Goal: Task Accomplishment & Management: Complete application form

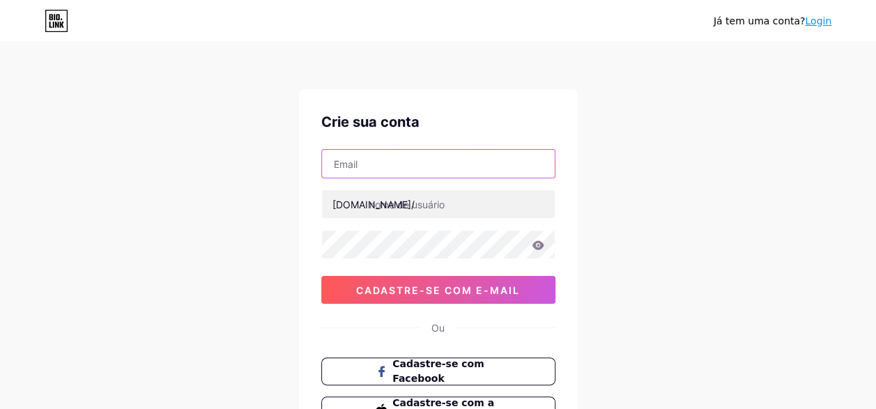
click at [439, 154] on input "text" at bounding box center [438, 164] width 233 height 28
click at [422, 164] on input "lc" at bounding box center [438, 164] width 233 height 28
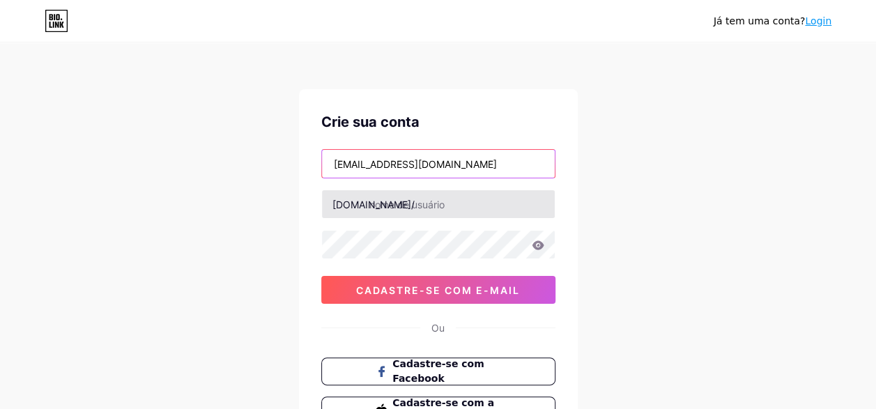
type input "[EMAIL_ADDRESS][DOMAIN_NAME]"
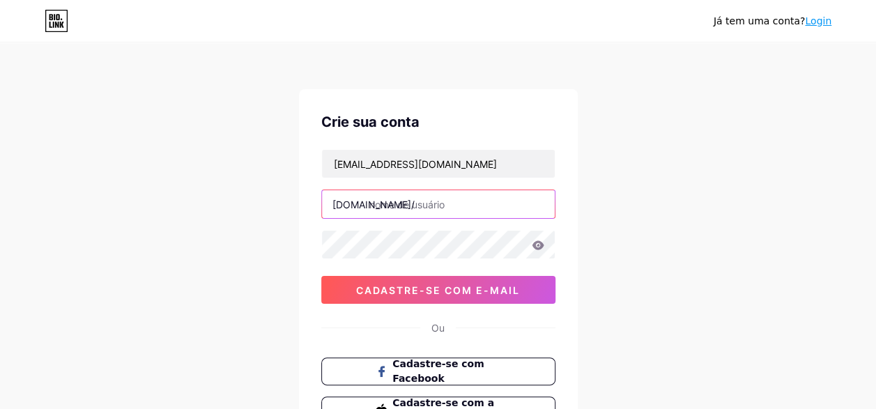
click at [425, 208] on input "text" at bounding box center [438, 204] width 233 height 28
click at [454, 194] on input "text" at bounding box center [438, 204] width 233 height 28
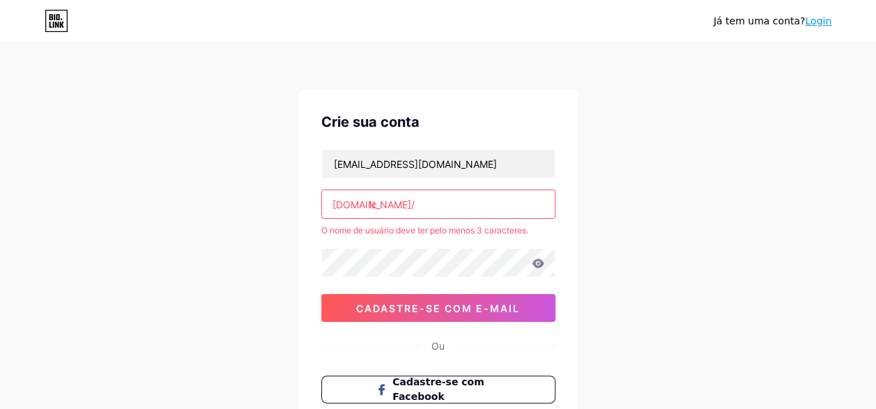
click at [454, 194] on input "lc" at bounding box center [438, 204] width 233 height 28
click at [450, 205] on input "lc" at bounding box center [438, 204] width 233 height 28
click at [381, 204] on input "lc [MEDICAL_DATA]" at bounding box center [438, 204] width 233 height 28
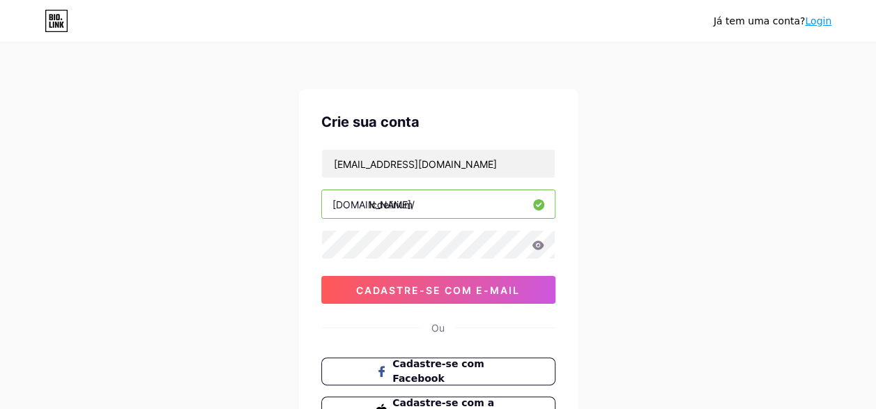
type input "lcdelirium"
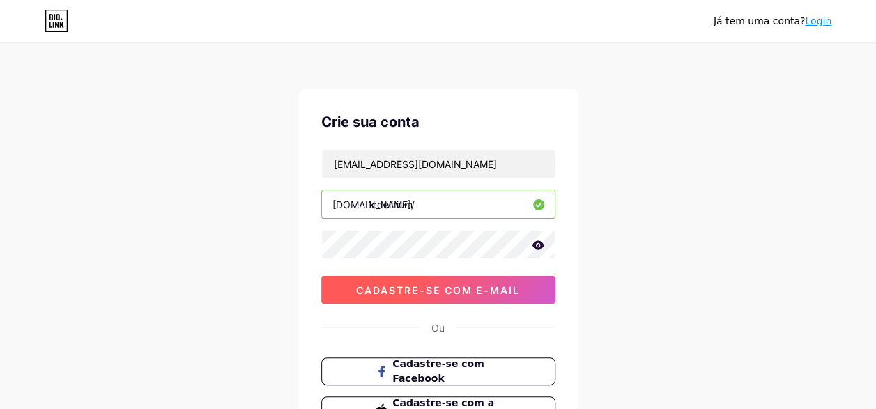
click at [493, 287] on span "Cadastre-se com e-mail" at bounding box center [438, 290] width 164 height 12
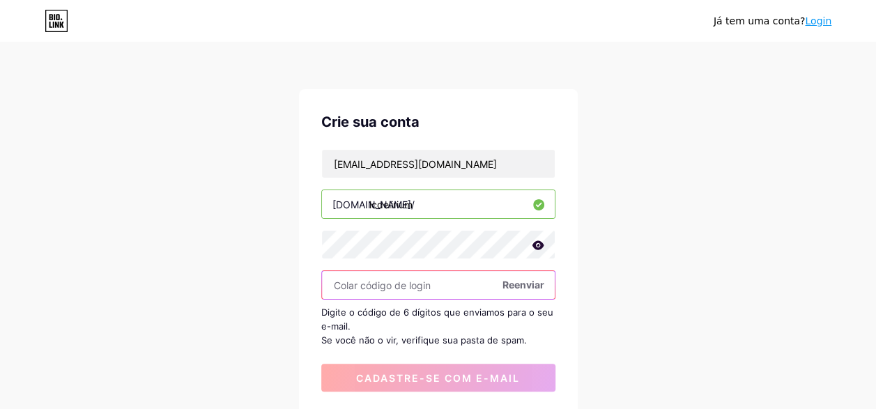
click at [399, 287] on input "text" at bounding box center [438, 285] width 233 height 28
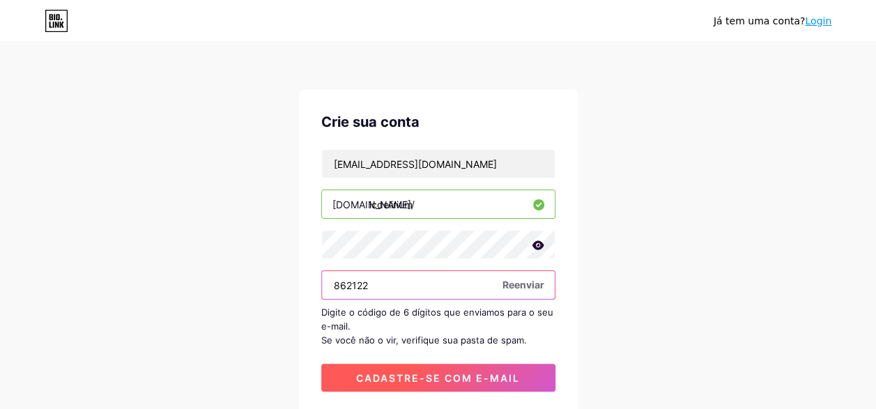
type input "862122"
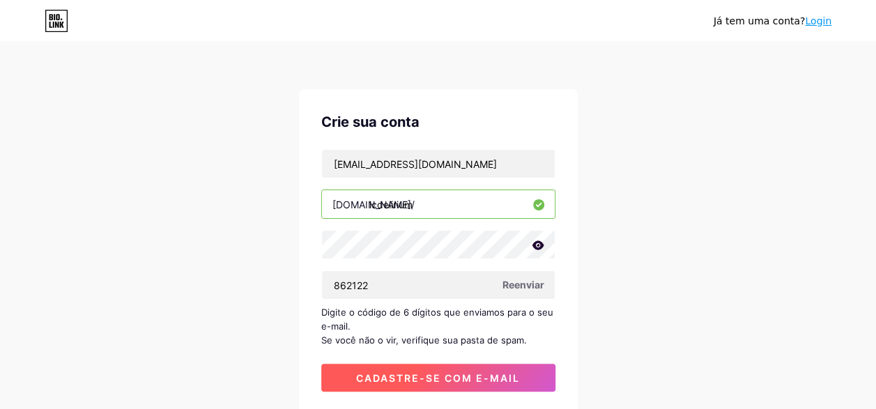
click at [502, 381] on span "Cadastre-se com e-mail" at bounding box center [438, 378] width 164 height 12
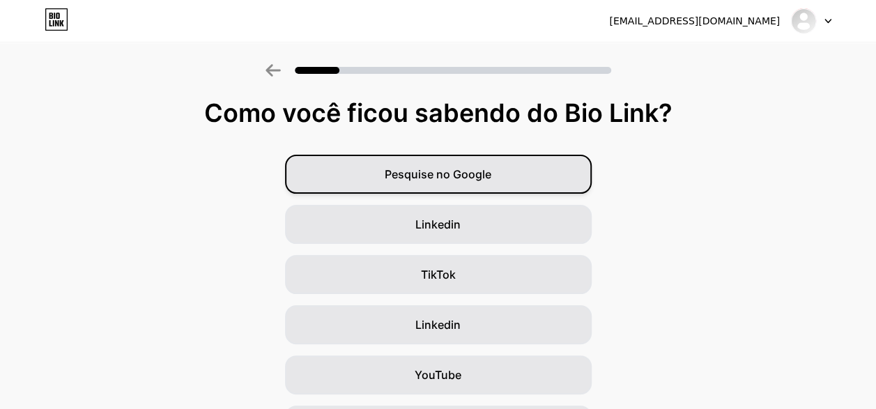
click at [421, 181] on span "Pesquise no Google" at bounding box center [438, 174] width 107 height 17
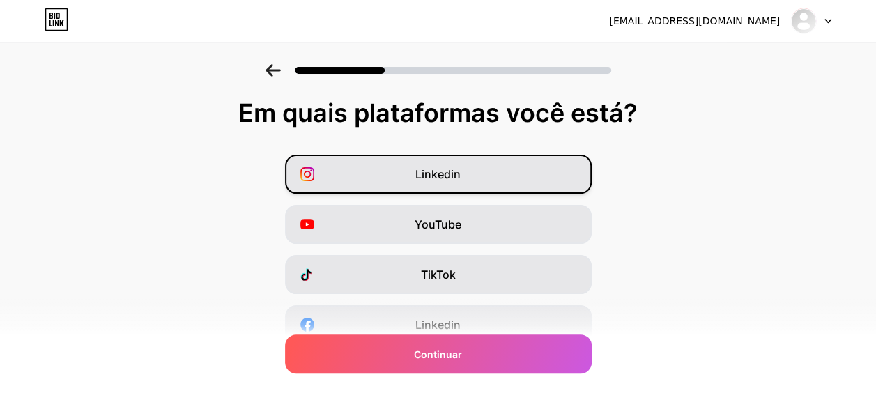
click at [417, 169] on div "Linkedin" at bounding box center [438, 174] width 307 height 39
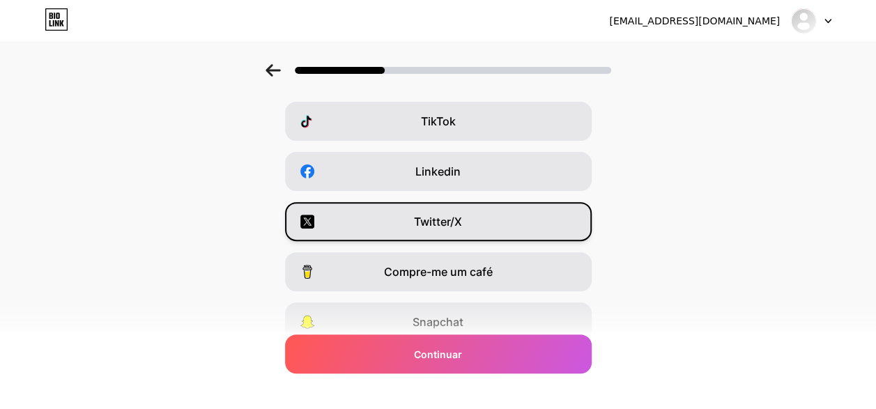
scroll to position [153, 0]
click at [396, 223] on div "Twitter/X" at bounding box center [438, 221] width 307 height 39
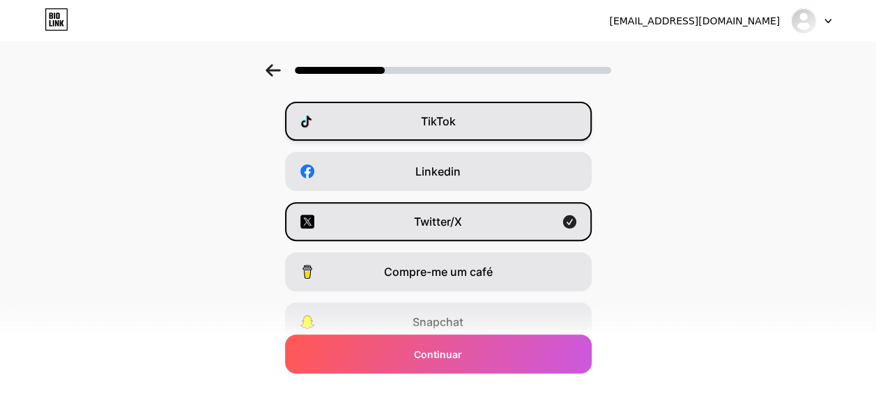
click at [394, 130] on div "TikTok" at bounding box center [438, 121] width 307 height 39
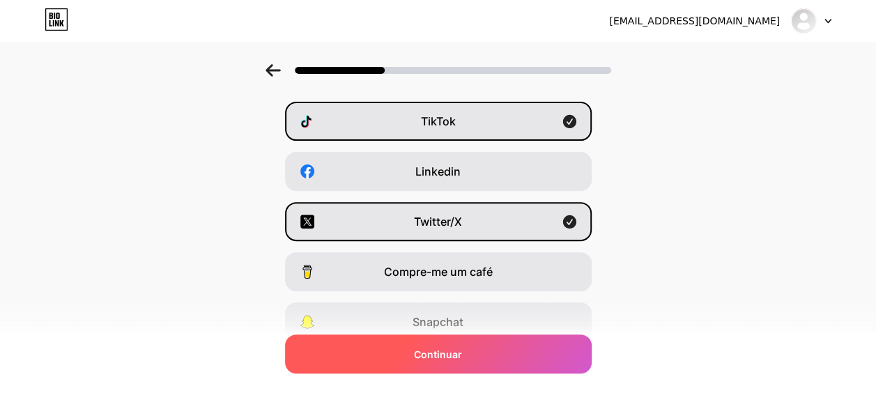
click at [420, 350] on span "Continuar" at bounding box center [438, 354] width 48 height 15
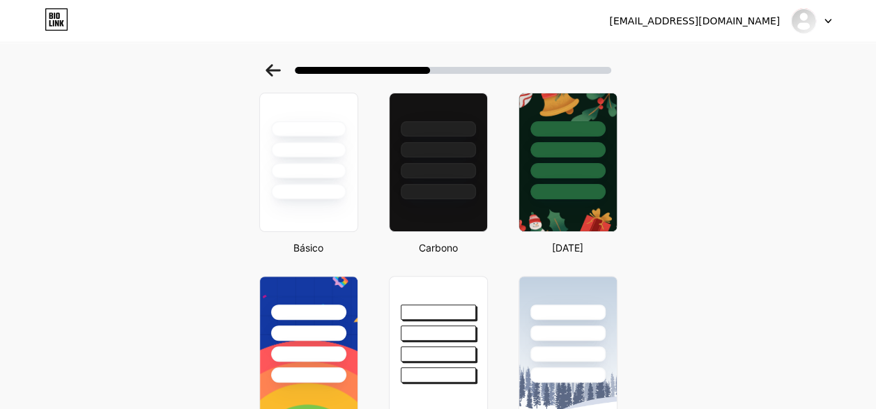
scroll to position [0, 0]
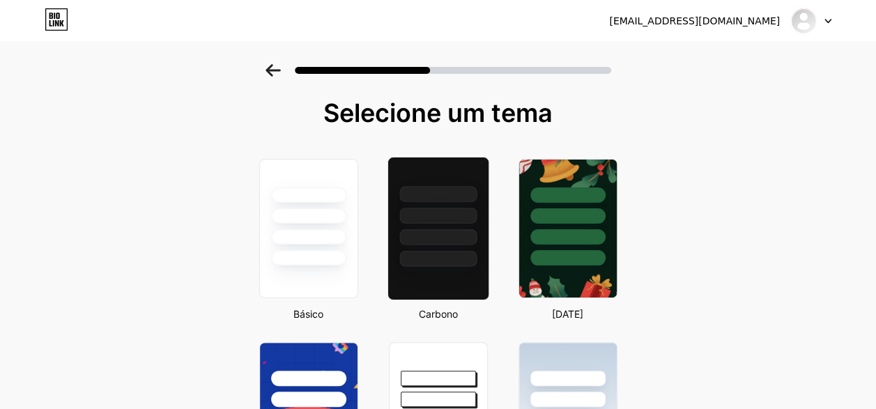
click at [463, 187] on div at bounding box center [437, 194] width 77 height 16
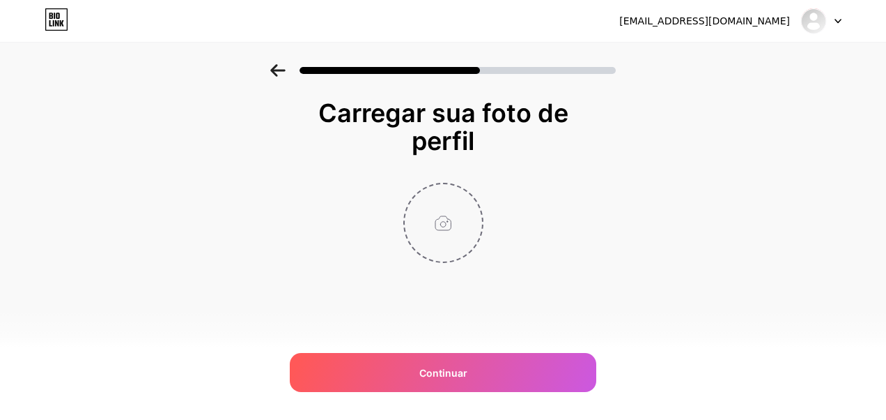
click at [441, 229] on input "file" at bounding box center [443, 222] width 77 height 77
click at [440, 222] on input "file" at bounding box center [443, 222] width 77 height 77
type input "C:\fakepath\Red & Black Grunge Rap Album Cover Art (6).png"
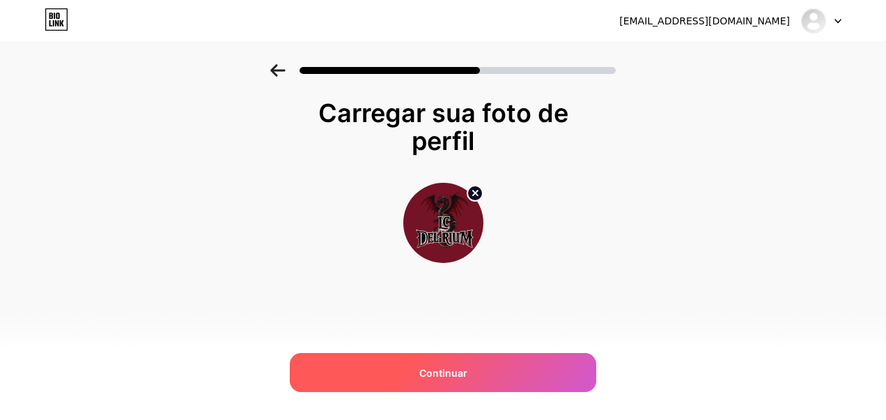
click at [411, 361] on div "Continuar" at bounding box center [443, 372] width 307 height 39
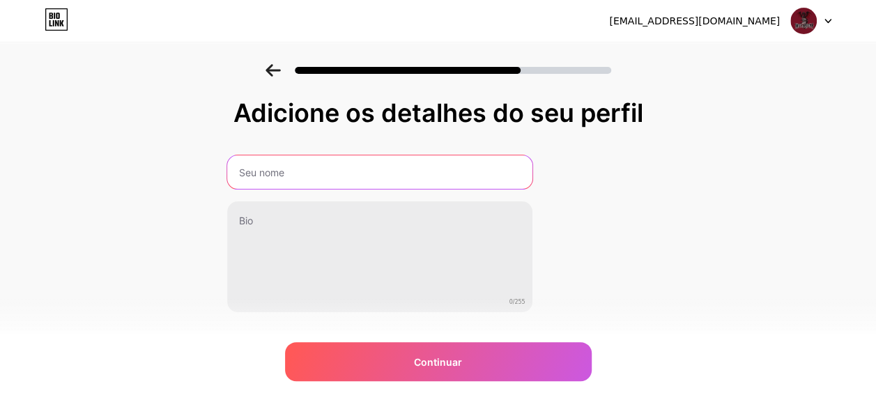
click at [358, 165] on input "text" at bounding box center [379, 171] width 305 height 33
type input "l"
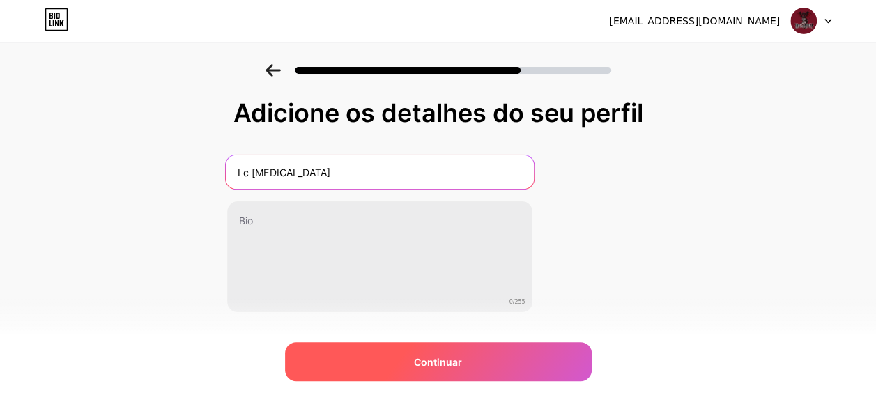
type input "Lc [MEDICAL_DATA]"
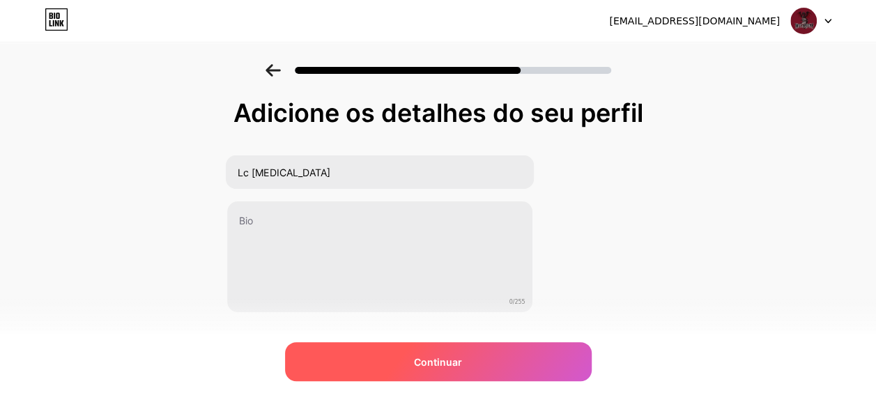
click at [468, 372] on div "Continuar" at bounding box center [438, 361] width 307 height 39
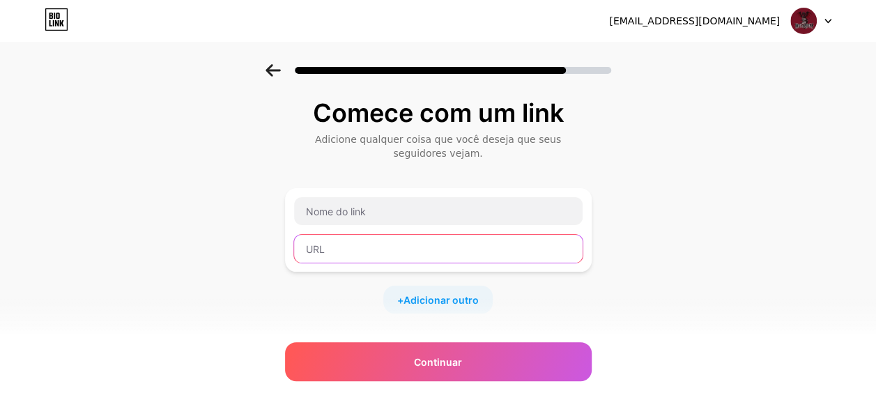
click at [382, 244] on input "text" at bounding box center [438, 249] width 289 height 28
paste input "[URL][DOMAIN_NAME]"
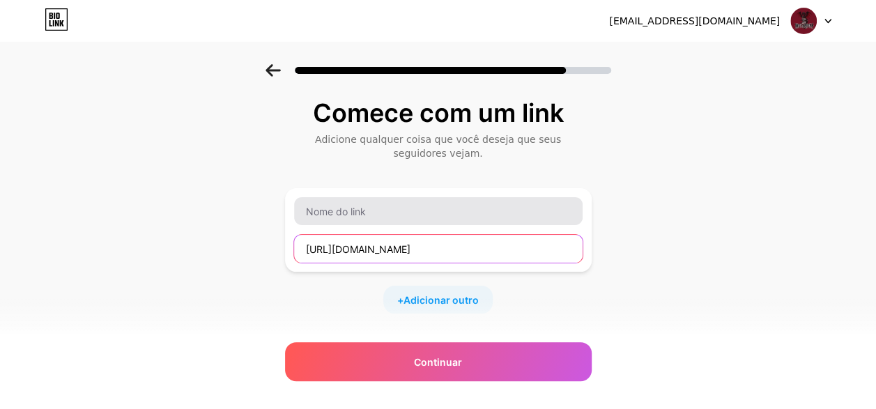
type input "[URL][DOMAIN_NAME]"
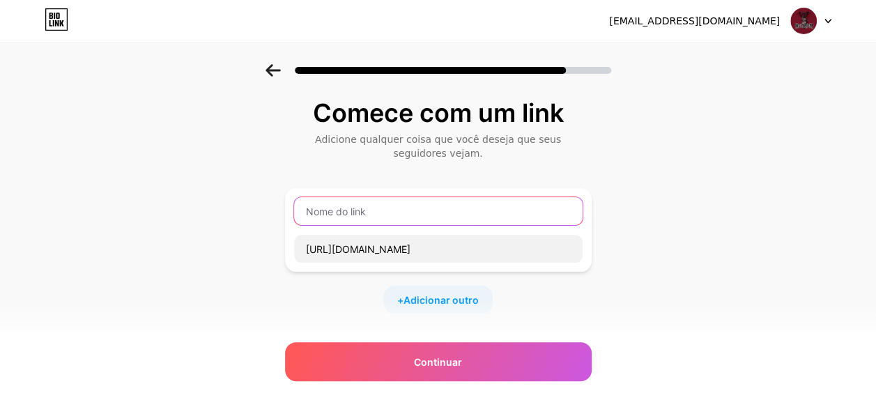
click at [372, 217] on input "text" at bounding box center [438, 211] width 289 height 28
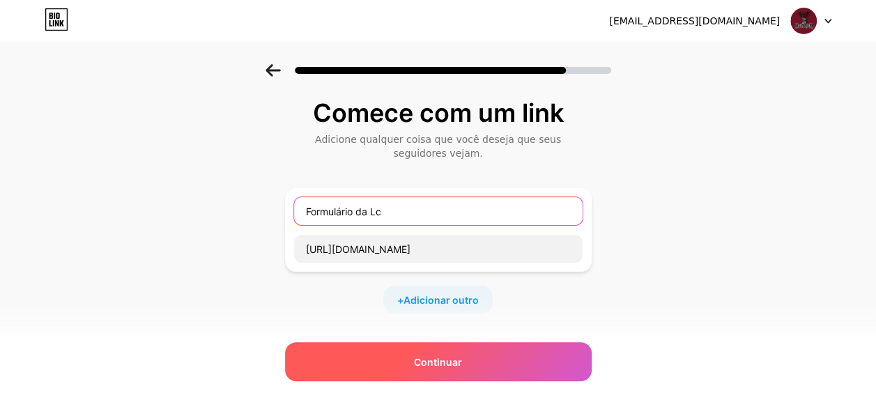
type input "Formulário da Lc"
click at [432, 364] on span "Continuar" at bounding box center [438, 362] width 48 height 15
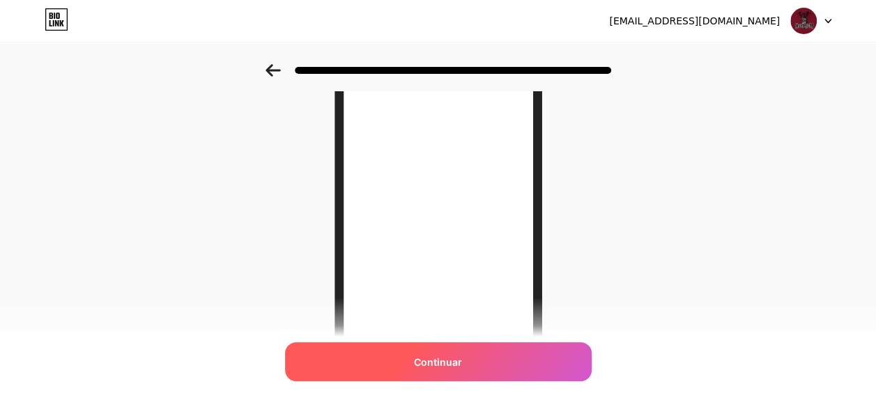
scroll to position [291, 0]
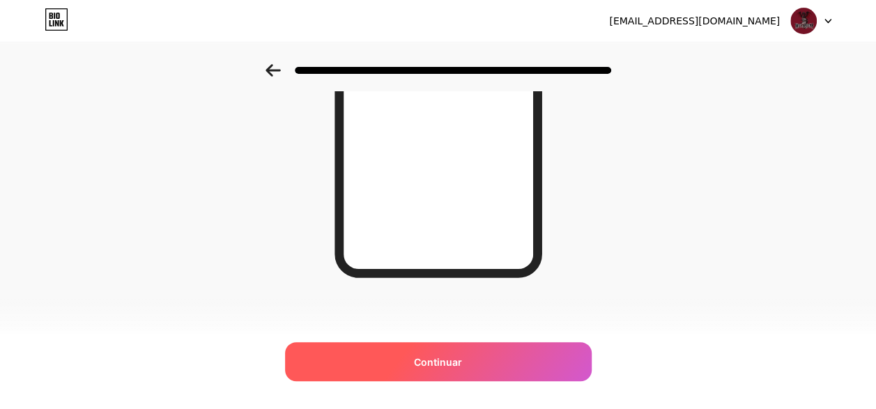
click at [433, 357] on span "Continuar" at bounding box center [438, 362] width 48 height 15
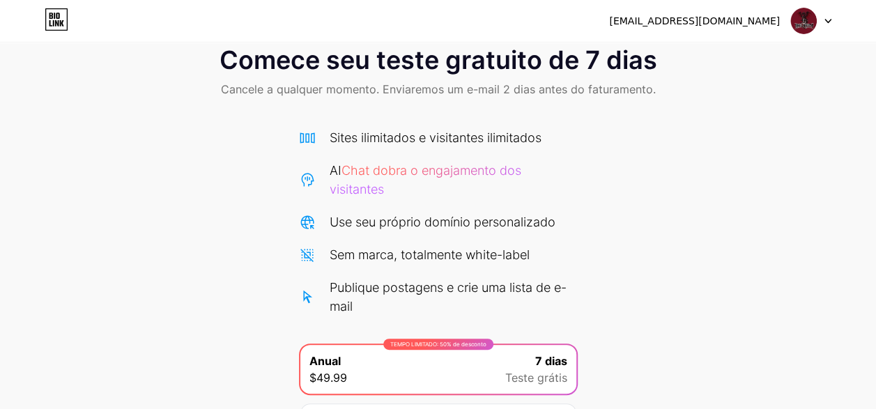
scroll to position [189, 0]
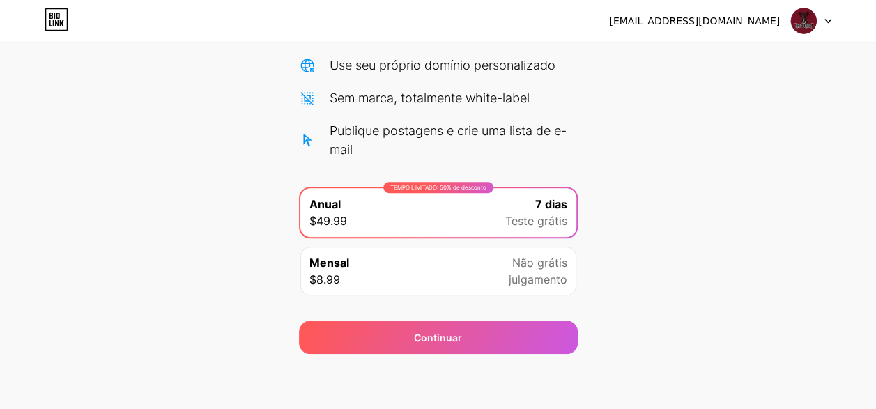
click at [561, 266] on span "Não grátis" at bounding box center [539, 262] width 55 height 17
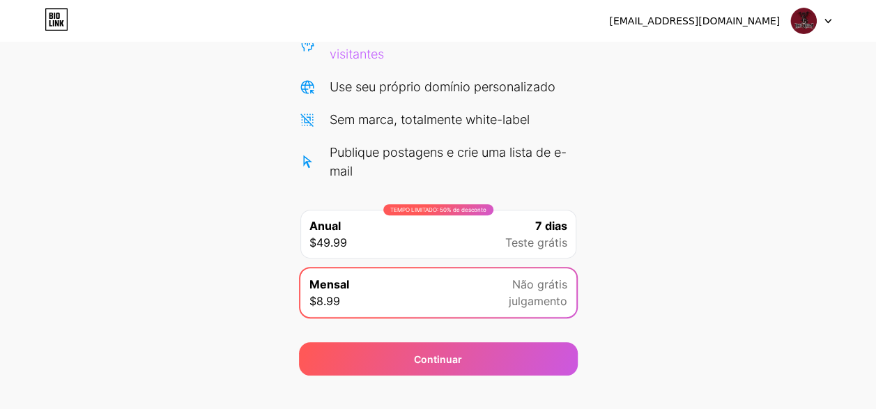
scroll to position [0, 0]
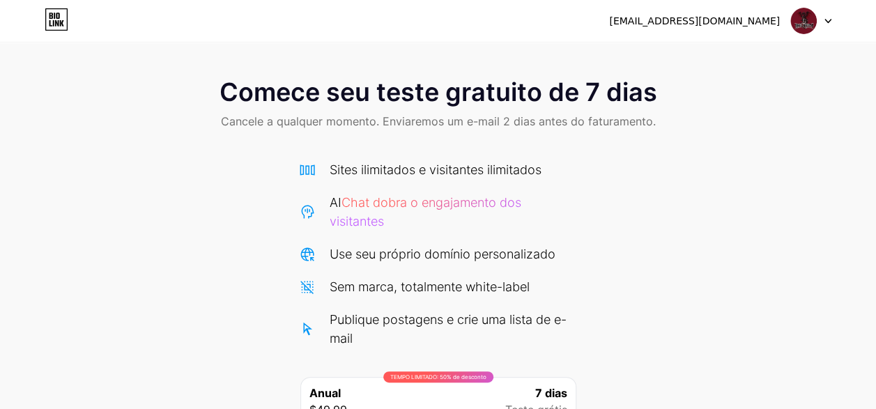
click at [833, 24] on div "[EMAIL_ADDRESS][DOMAIN_NAME] Logout" at bounding box center [438, 20] width 876 height 25
click at [47, 15] on icon at bounding box center [57, 19] width 24 height 22
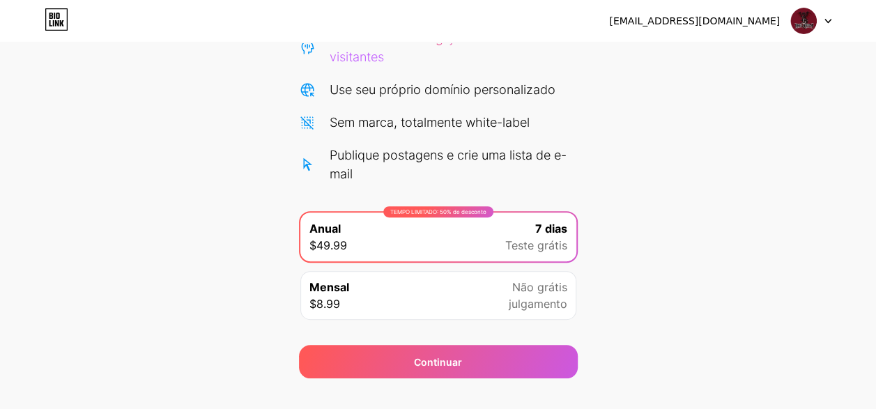
scroll to position [189, 0]
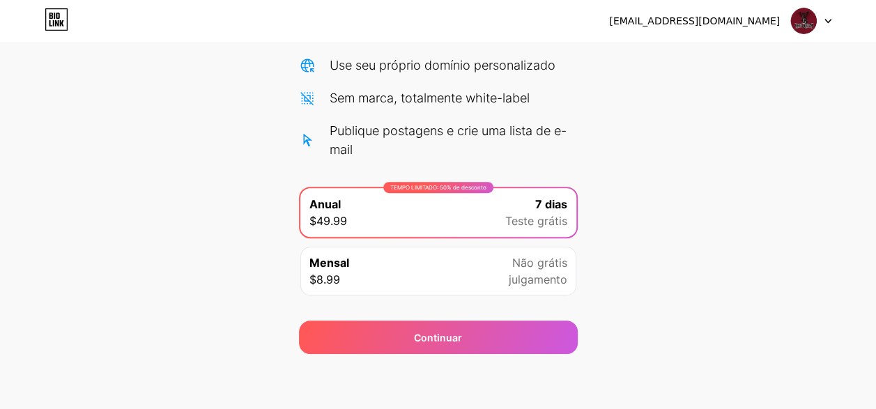
click at [52, 24] on icon at bounding box center [57, 19] width 24 height 22
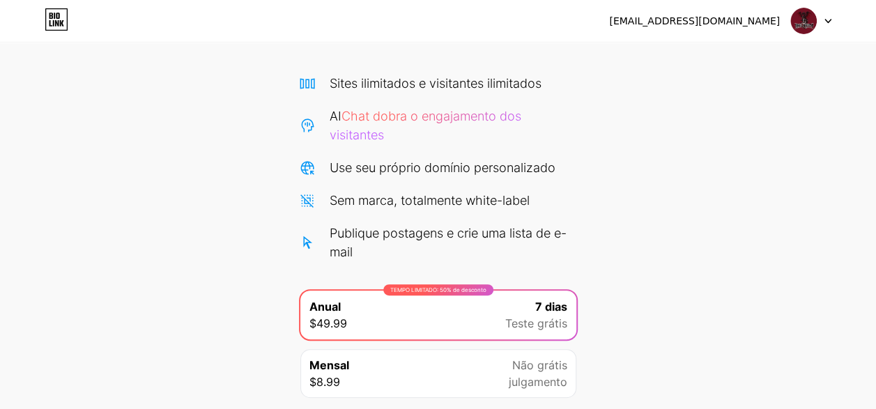
scroll to position [64, 0]
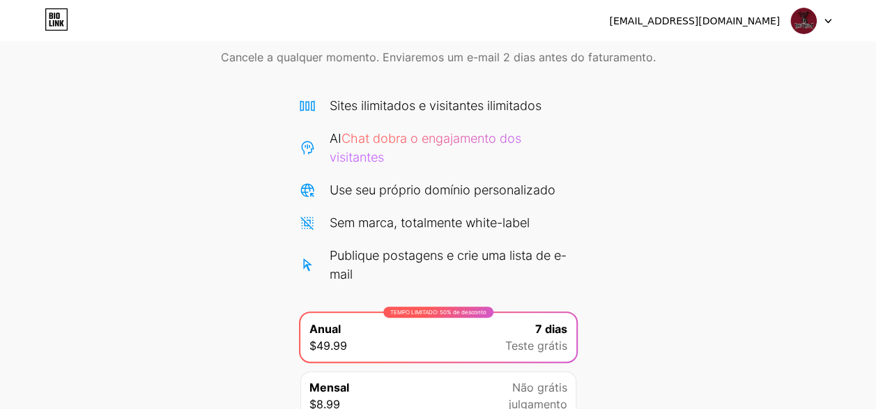
click at [818, 36] on div "[EMAIL_ADDRESS][DOMAIN_NAME] Logout" at bounding box center [438, 21] width 876 height 42
click at [808, 31] on img at bounding box center [803, 21] width 26 height 26
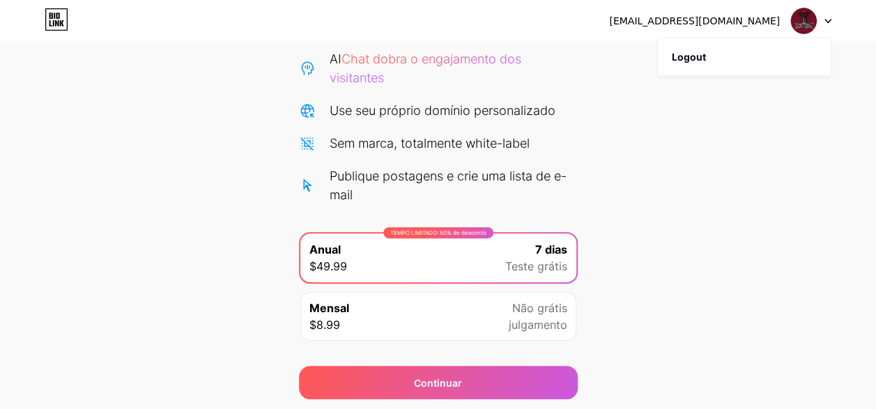
scroll to position [189, 0]
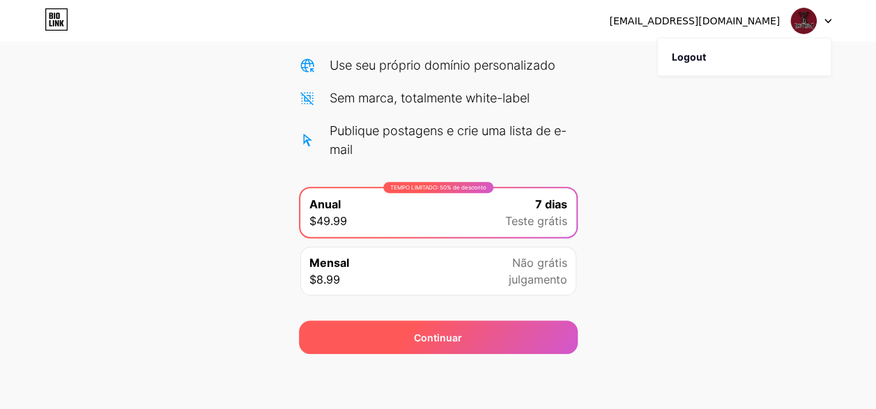
click at [468, 329] on div "Continuar" at bounding box center [438, 337] width 279 height 33
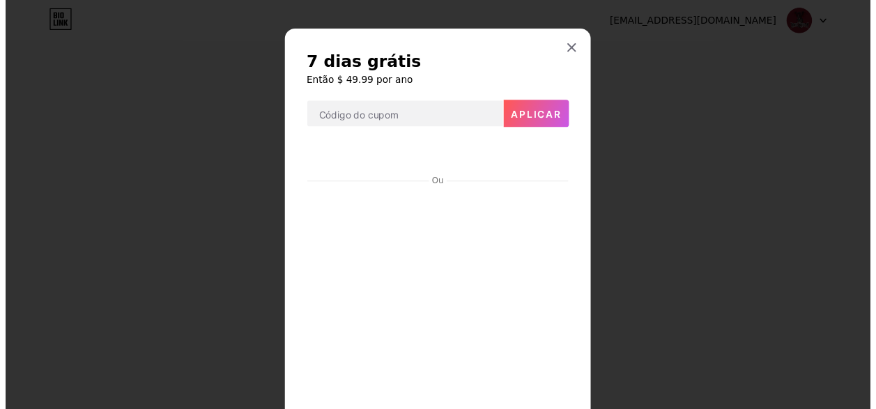
scroll to position [0, 0]
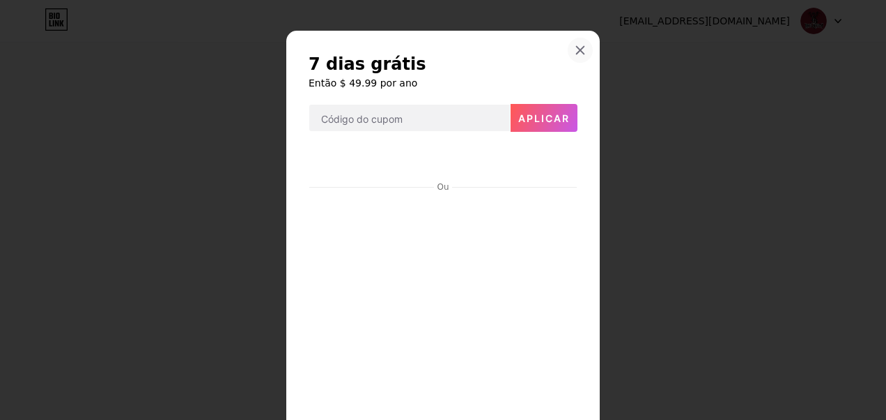
click at [575, 45] on icon at bounding box center [580, 50] width 11 height 11
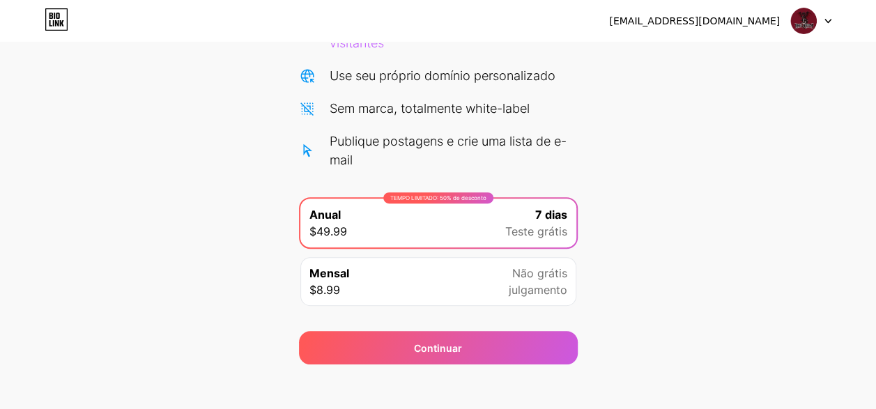
click at [711, 17] on div "[EMAIL_ADDRESS][DOMAIN_NAME]" at bounding box center [694, 21] width 171 height 15
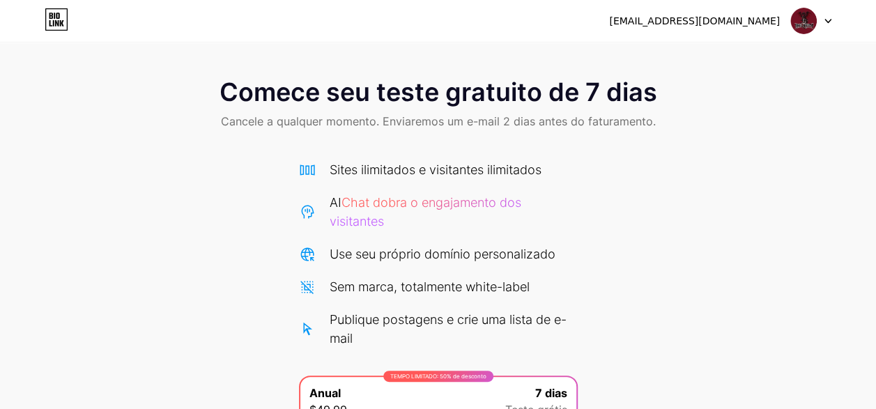
click at [61, 28] on icon at bounding box center [57, 19] width 24 height 22
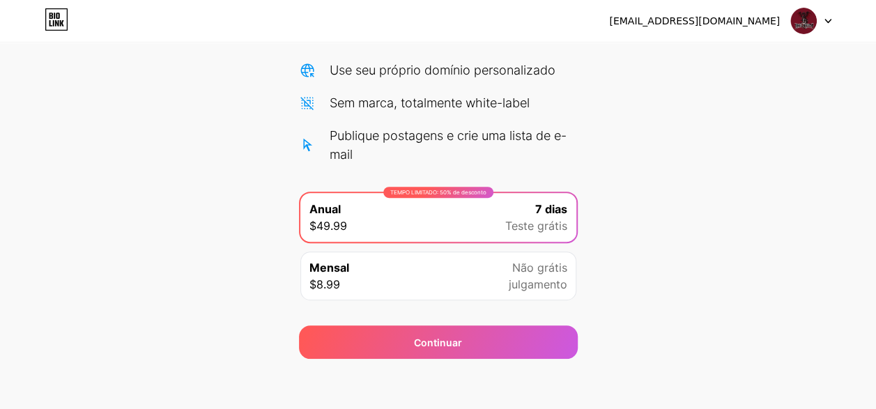
scroll to position [189, 0]
